Goal: Task Accomplishment & Management: Complete application form

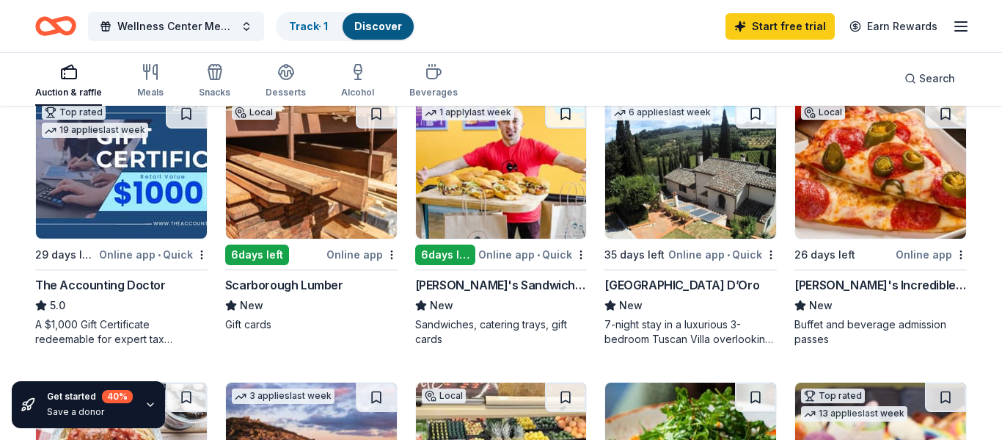
scroll to position [441, 0]
